Goal: Understand process/instructions: Learn how to perform a task or action

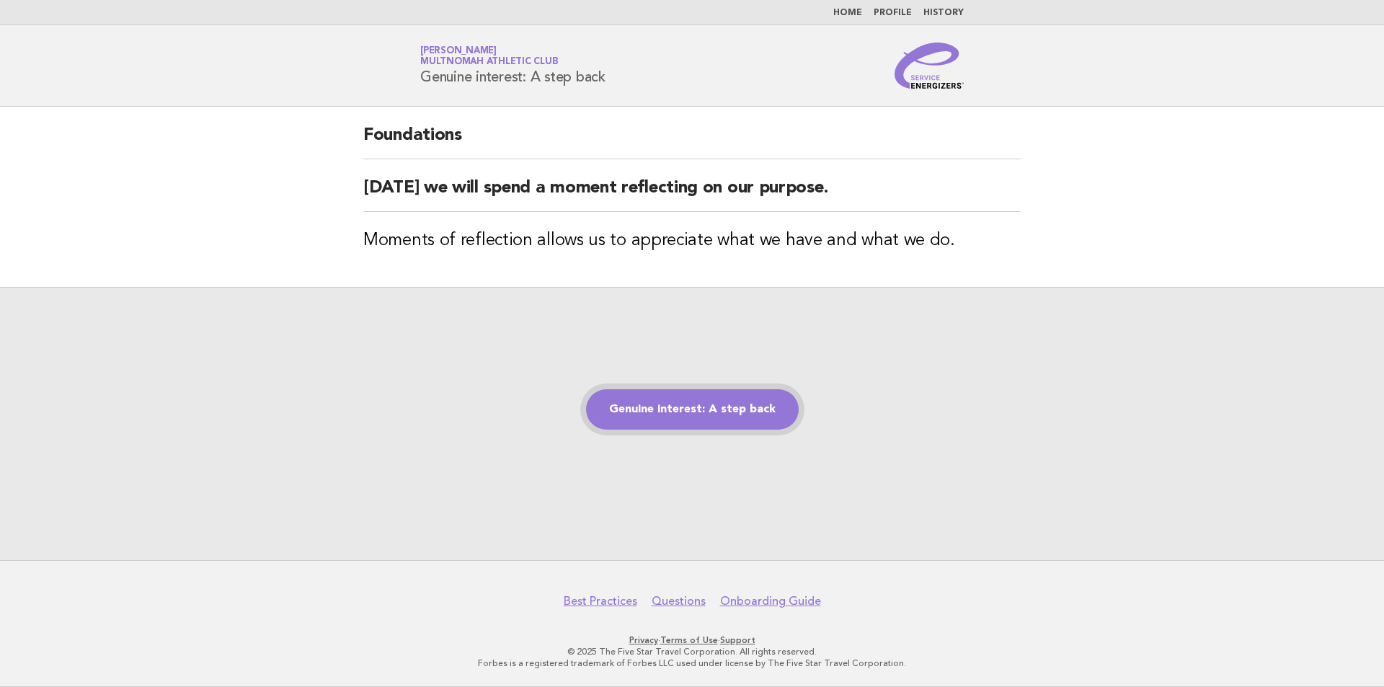
click at [668, 401] on link "Genuine interest: A step back" at bounding box center [692, 409] width 213 height 40
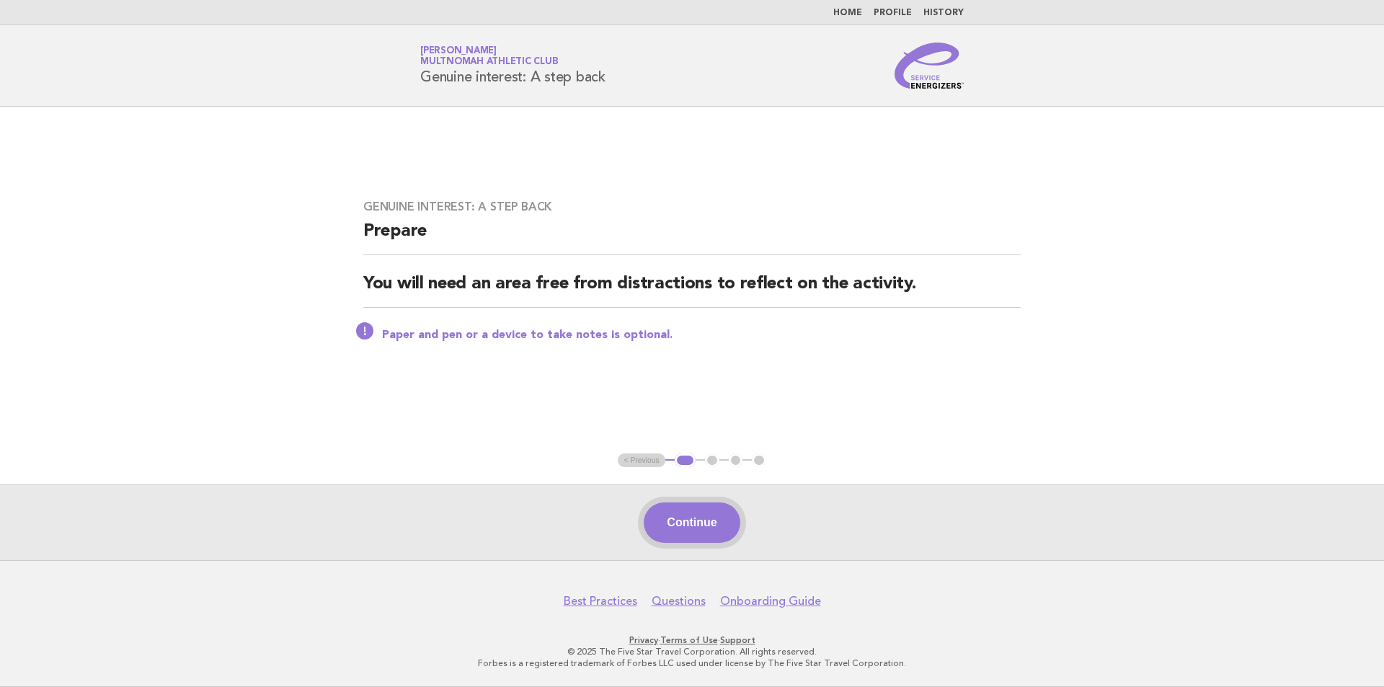
click at [684, 516] on button "Continue" at bounding box center [692, 522] width 96 height 40
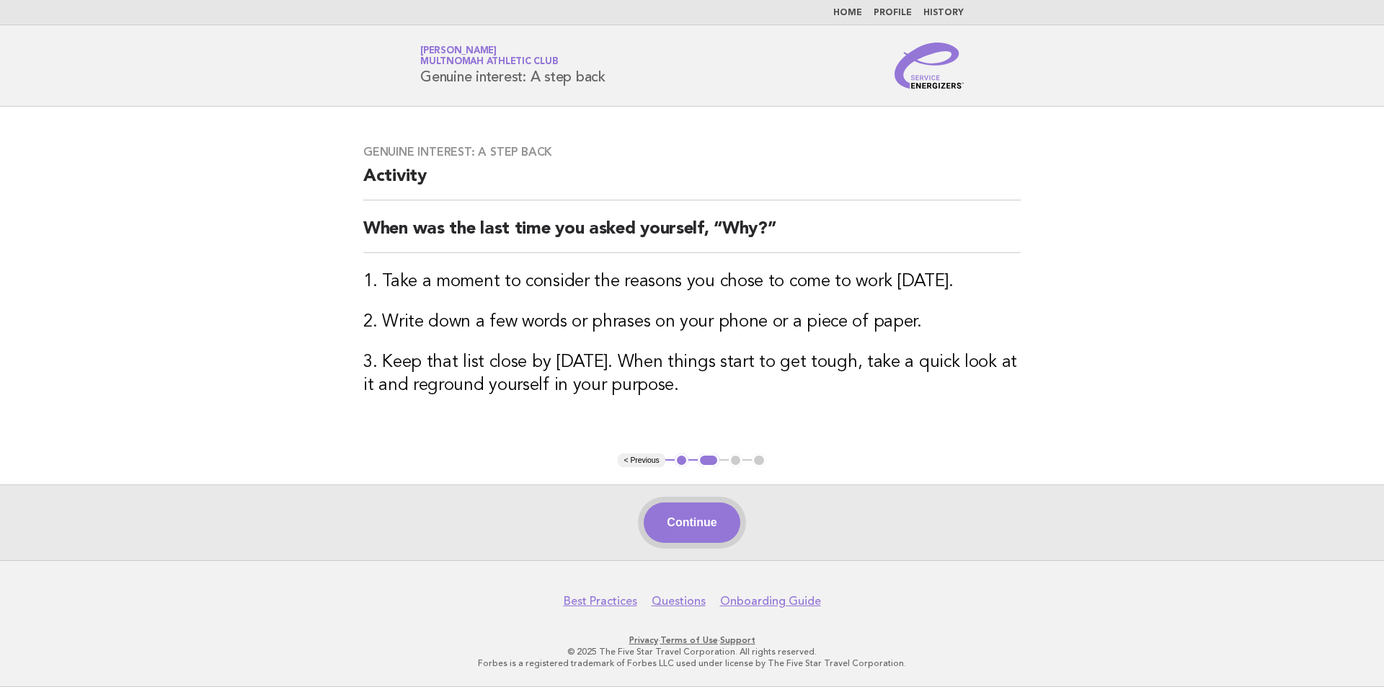
click at [684, 517] on button "Continue" at bounding box center [692, 522] width 96 height 40
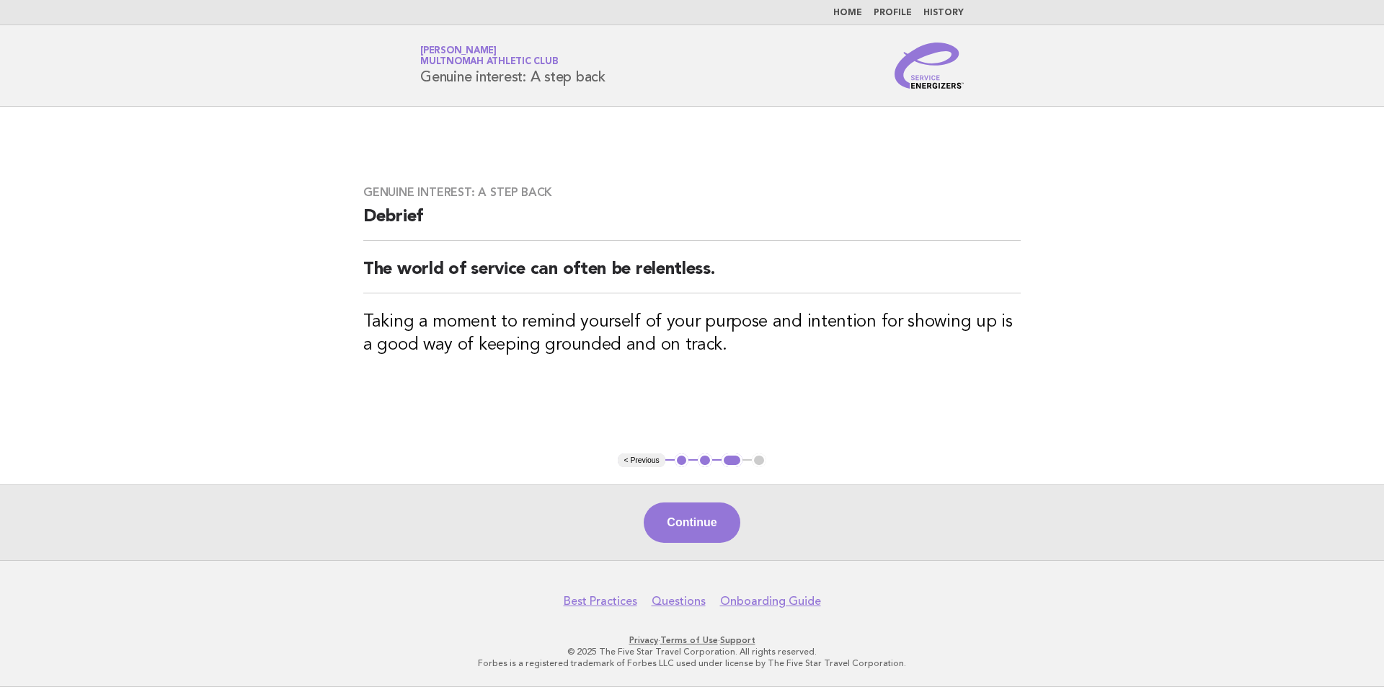
click at [702, 497] on div "Continue" at bounding box center [692, 522] width 1384 height 76
click at [694, 518] on button "Continue" at bounding box center [692, 522] width 96 height 40
